Goal: Find specific page/section: Find specific page/section

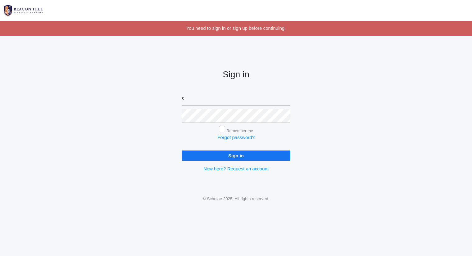
type input "[PERSON_NAME][EMAIL_ADDRESS][DOMAIN_NAME]"
click at [182, 151] on input "Sign in" at bounding box center [236, 156] width 109 height 10
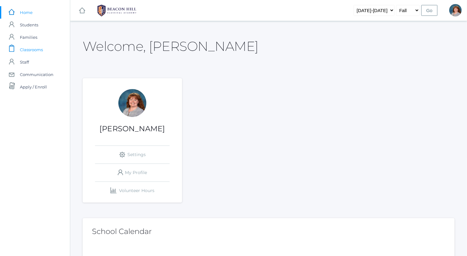
click at [59, 47] on link "icons/clipboard/plain Created with Sketch. Classrooms" at bounding box center [35, 49] width 70 height 12
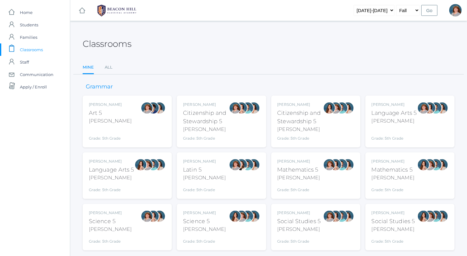
scroll to position [16, 0]
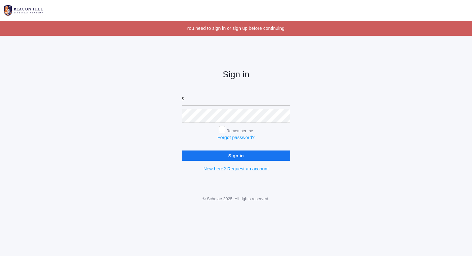
type input "sarah@beaconhillclassical.org"
click at [182, 151] on input "Sign in" at bounding box center [236, 156] width 109 height 10
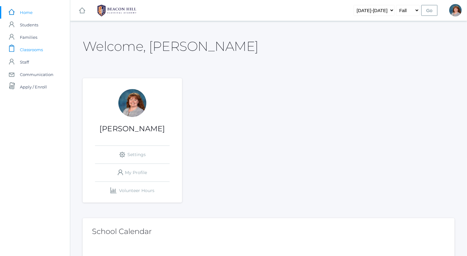
click at [56, 49] on link "icons/clipboard/plain Created with Sketch. Classrooms" at bounding box center [35, 49] width 70 height 12
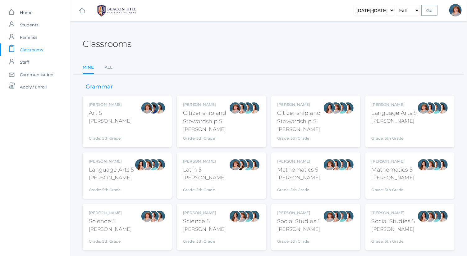
click at [401, 122] on div "Bence" at bounding box center [394, 120] width 45 height 7
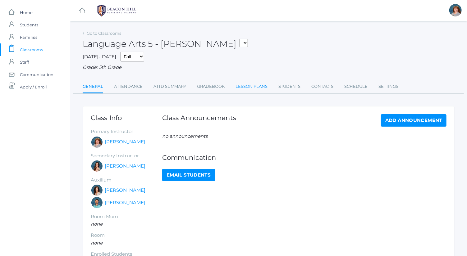
click at [242, 86] on link "Lesson Plans" at bounding box center [251, 86] width 32 height 12
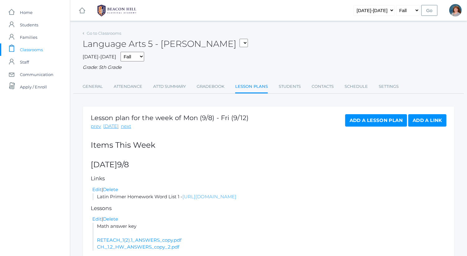
click at [226, 196] on link "[URL][DOMAIN_NAME]" at bounding box center [209, 197] width 54 height 6
